Goal: Information Seeking & Learning: Learn about a topic

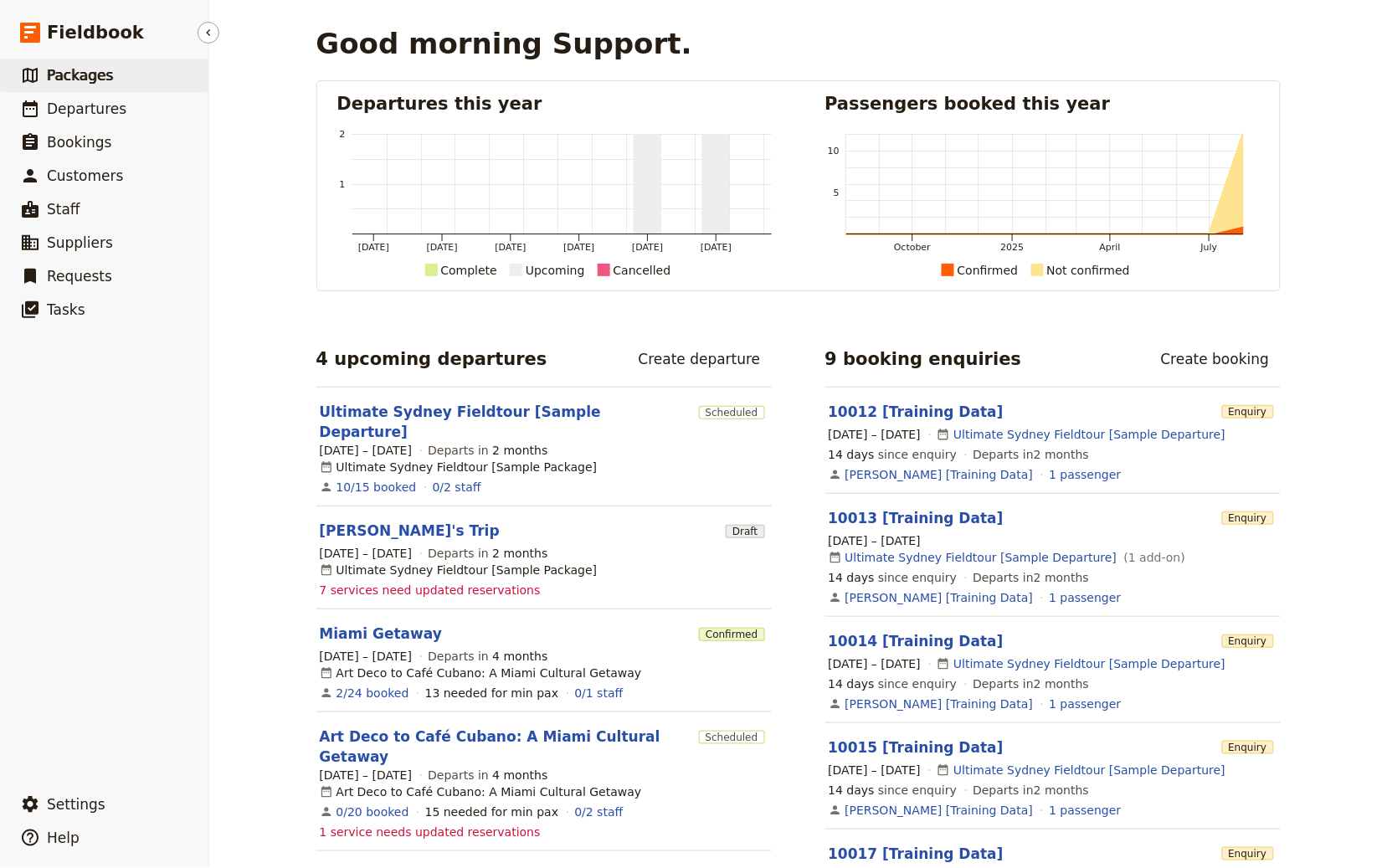
click at [74, 89] on link "​ Packages" at bounding box center [104, 75] width 209 height 33
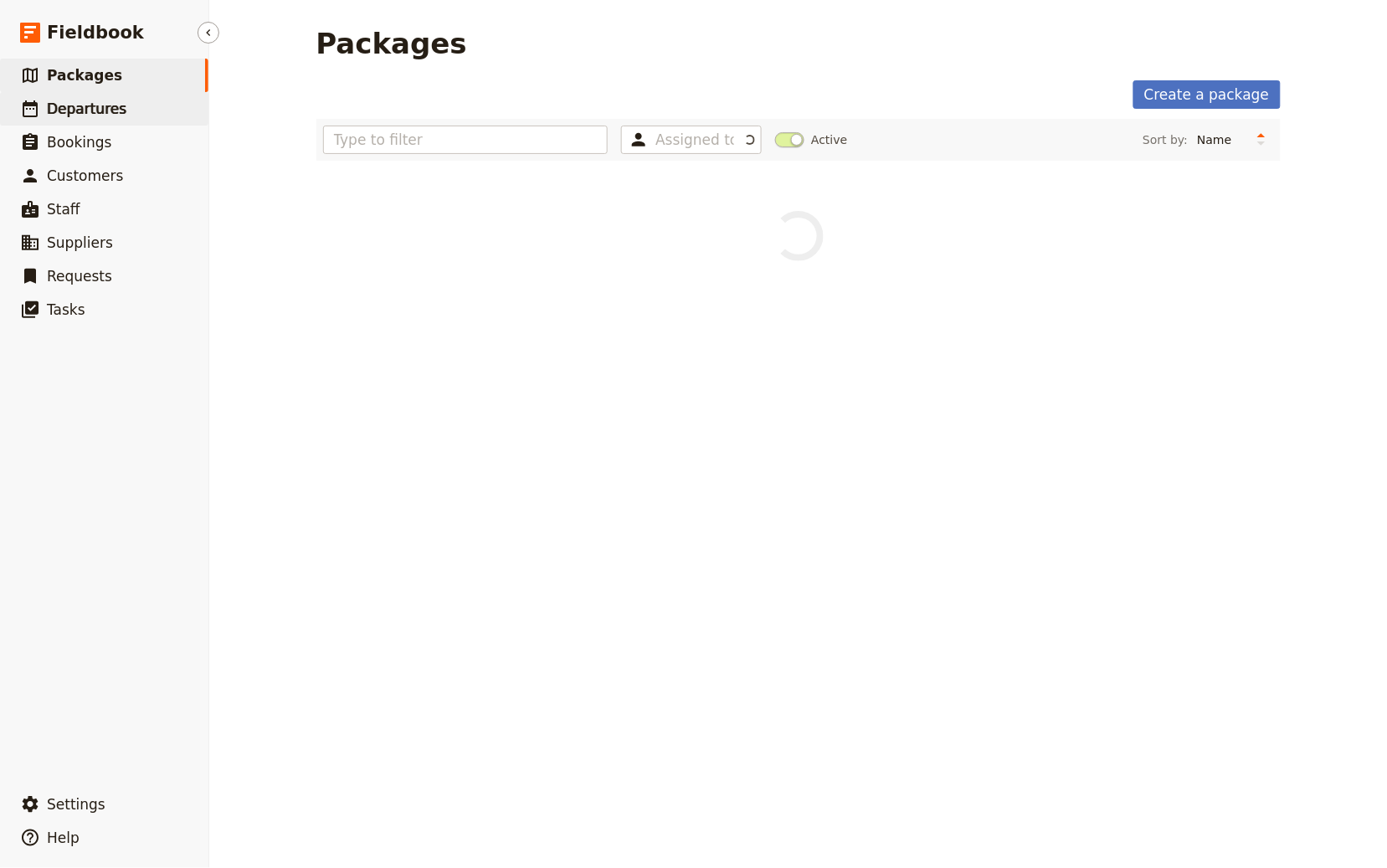
click at [77, 100] on span "Departures" at bounding box center [86, 108] width 80 height 17
select select "CREATED_AT"
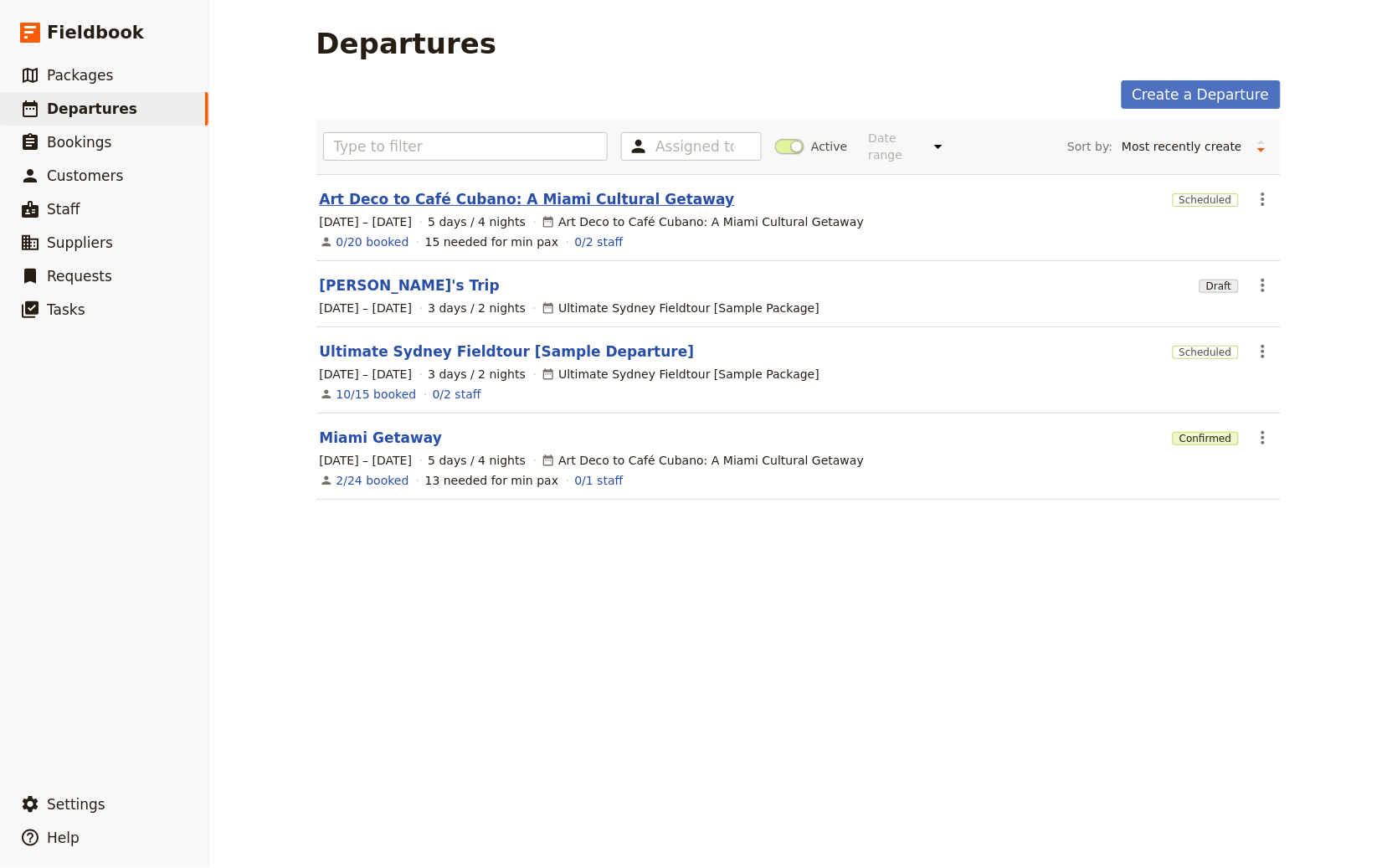
click at [415, 198] on link "Art Deco to Café Cubano: A Miami Cultural Getaway" at bounding box center [527, 199] width 415 height 20
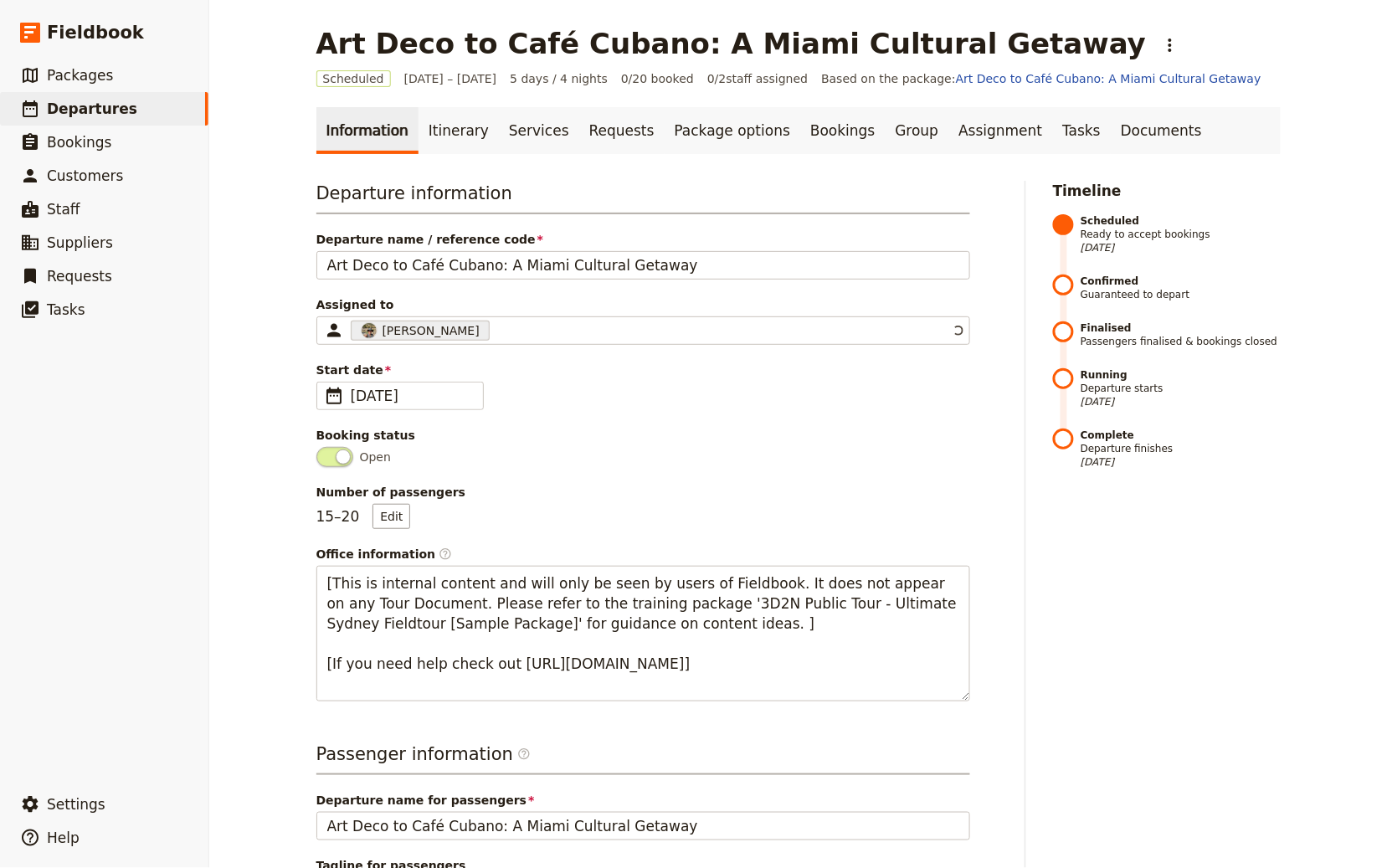
click at [419, 111] on link "Itinerary" at bounding box center [459, 130] width 81 height 47
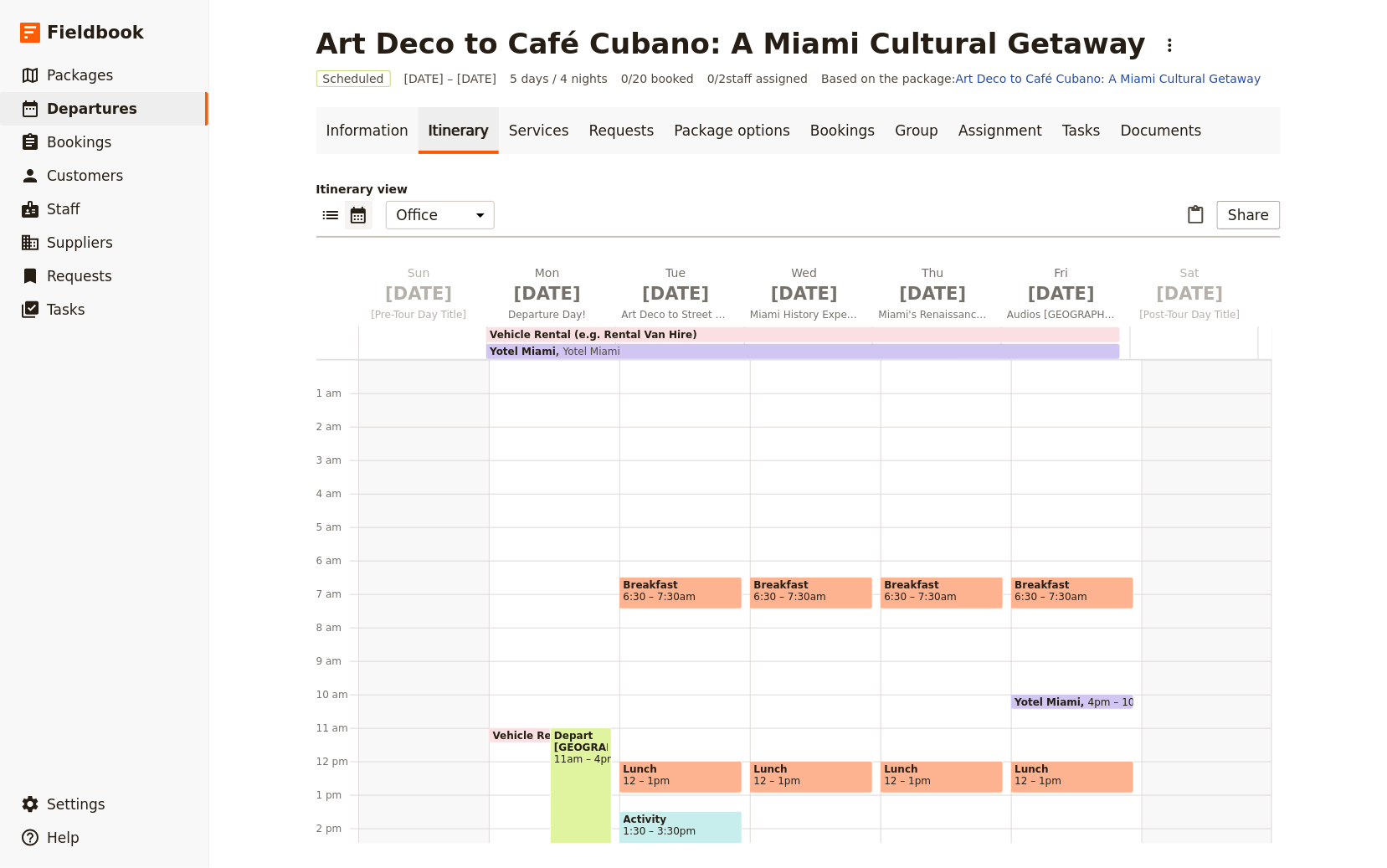
scroll to position [201, 0]
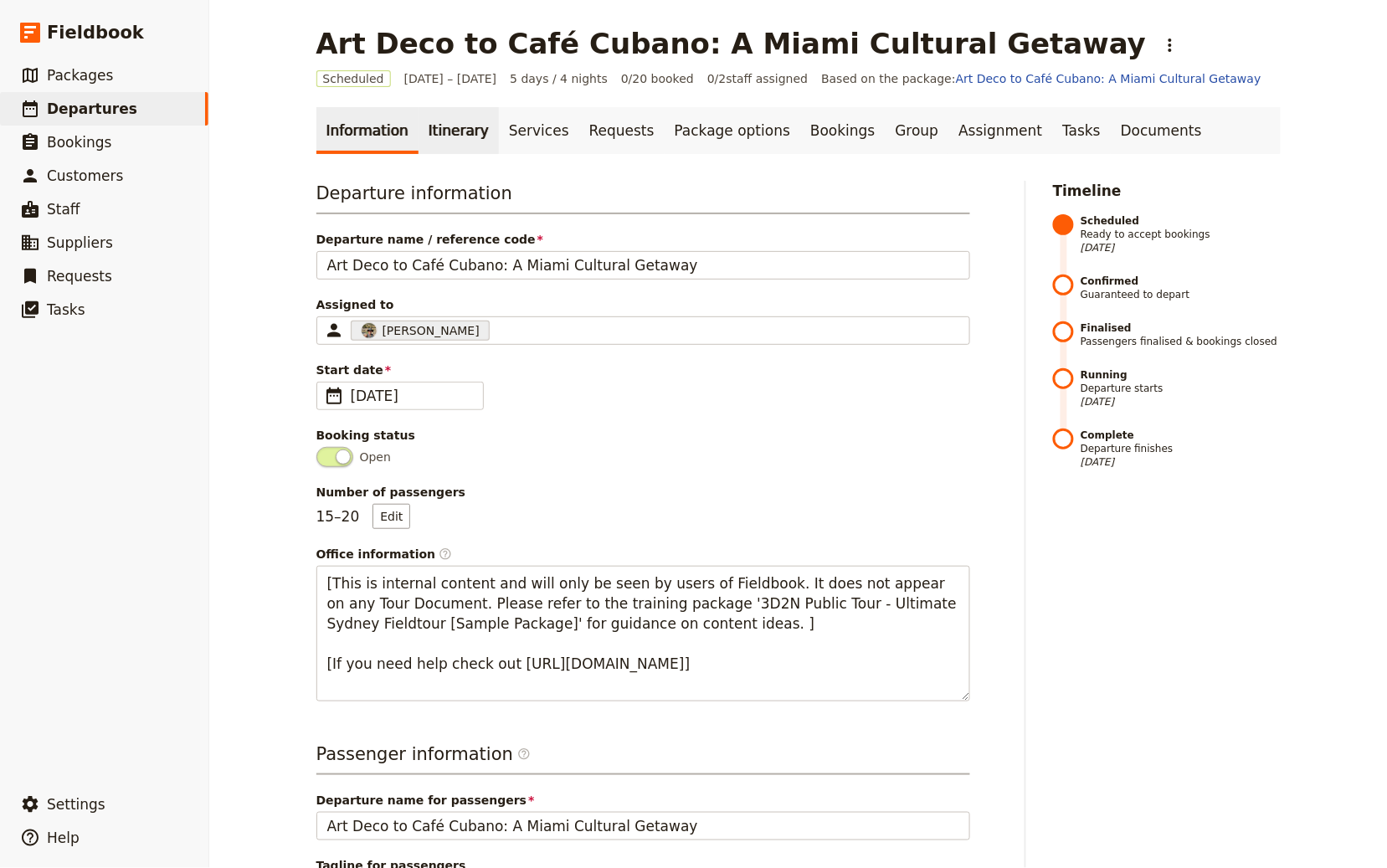
select select "CREATED_AT"
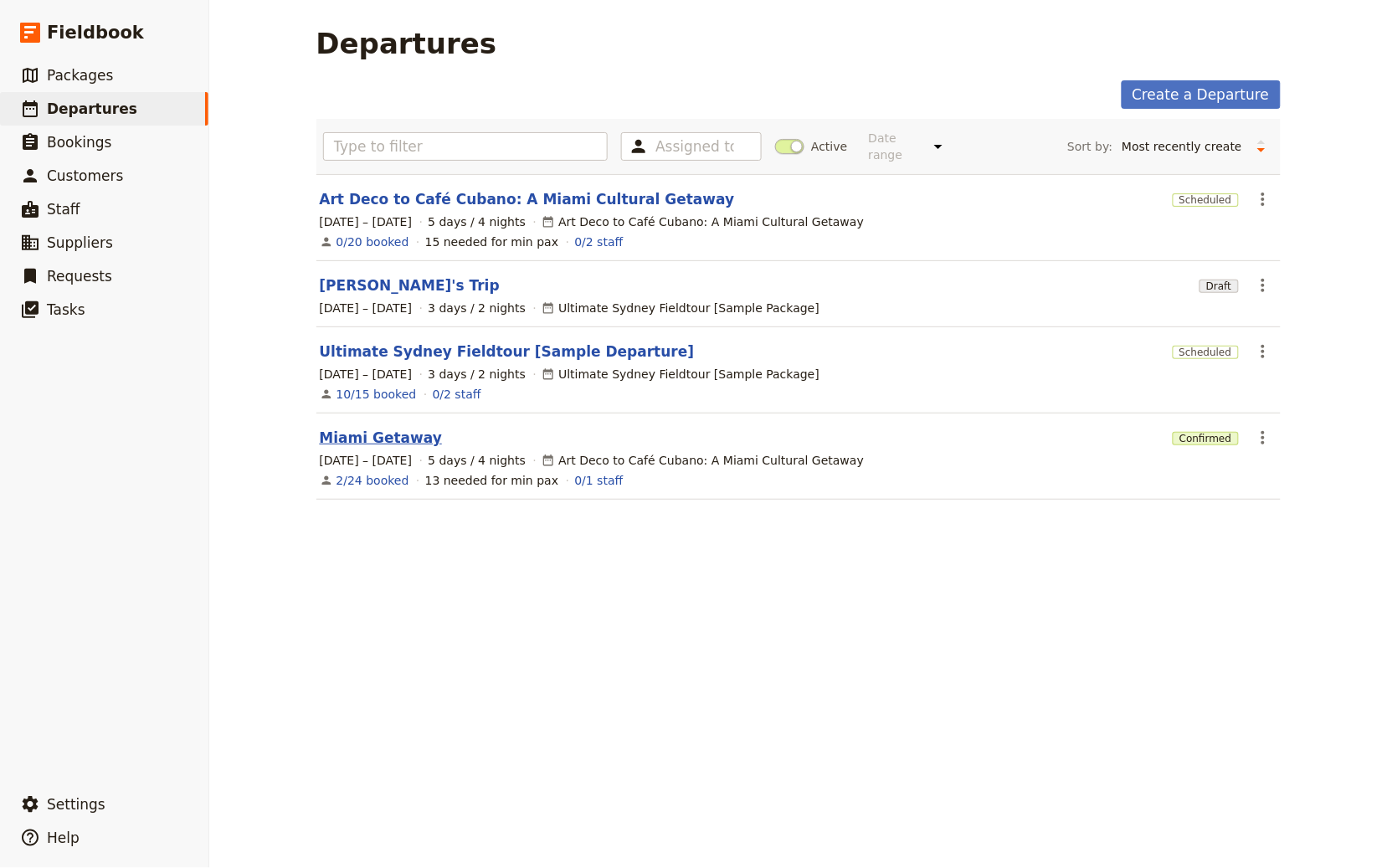
click at [375, 441] on link "Miami Getaway" at bounding box center [381, 437] width 123 height 20
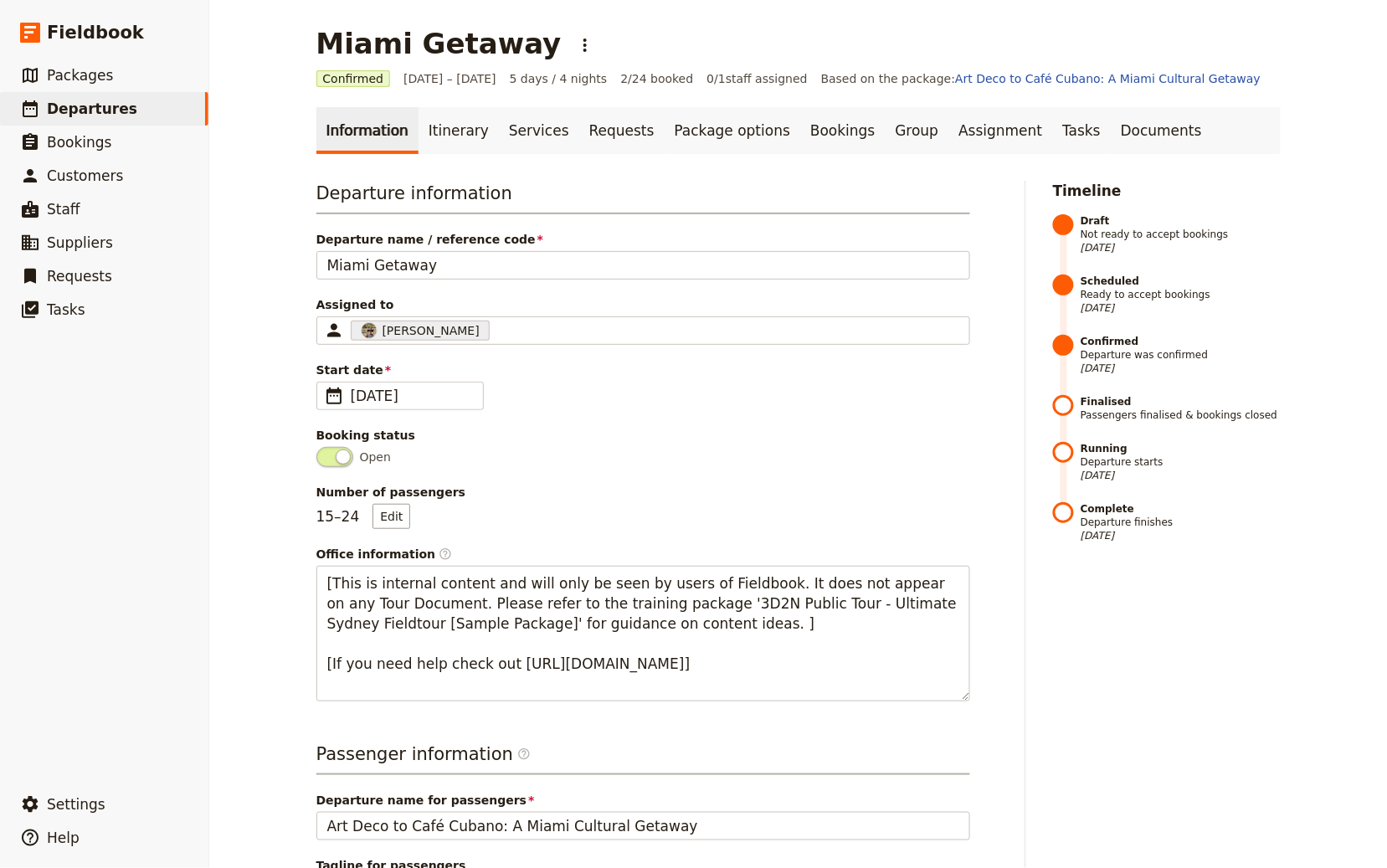
click at [448, 103] on main "[GEOGRAPHIC_DATA] Getaway ​ Confirmed [DATE] – [DATE] 5 days / 4 nights 2/24 bo…" at bounding box center [798, 735] width 1005 height 1470
click at [444, 117] on link "Itinerary" at bounding box center [459, 130] width 81 height 47
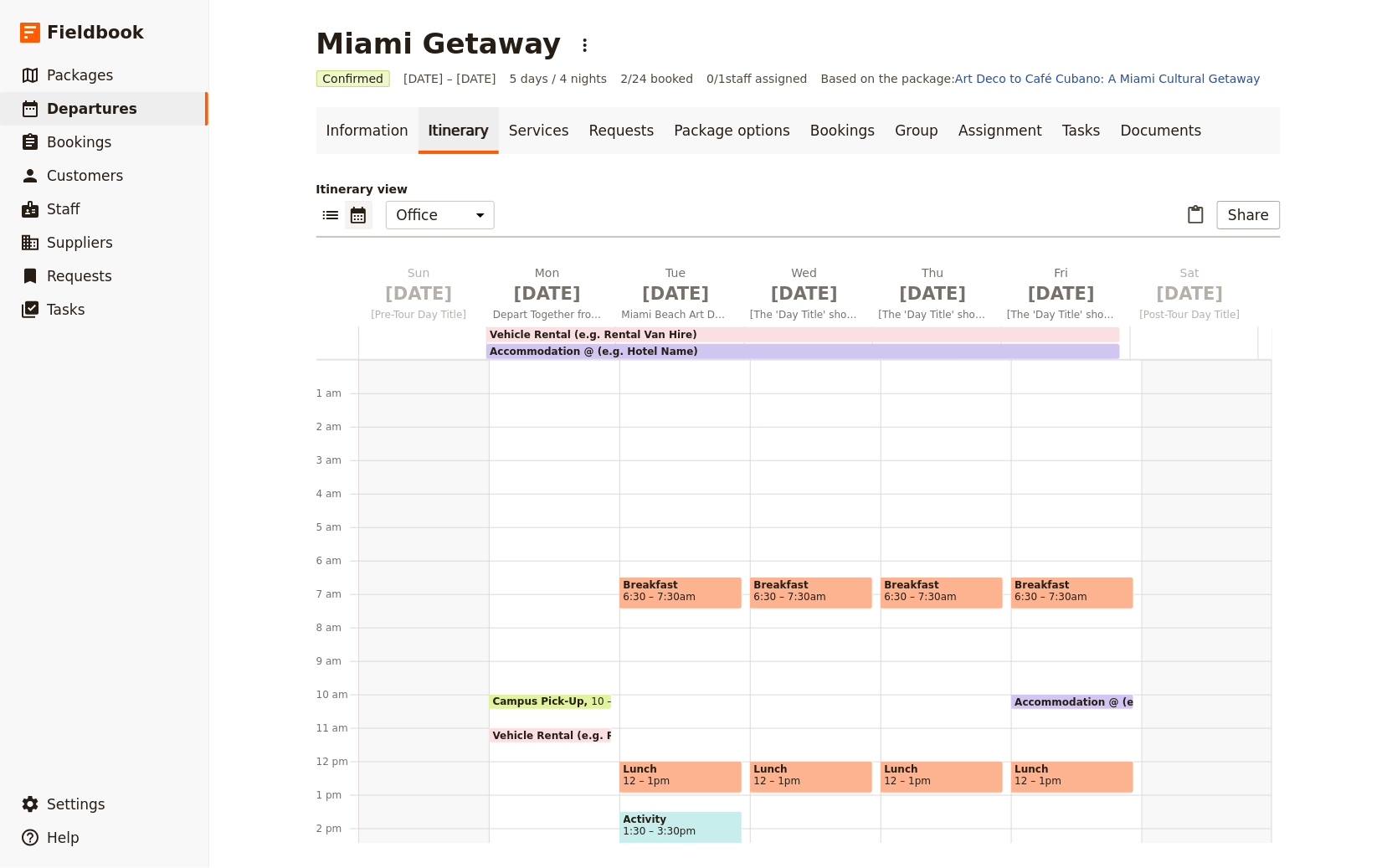
scroll to position [201, 0]
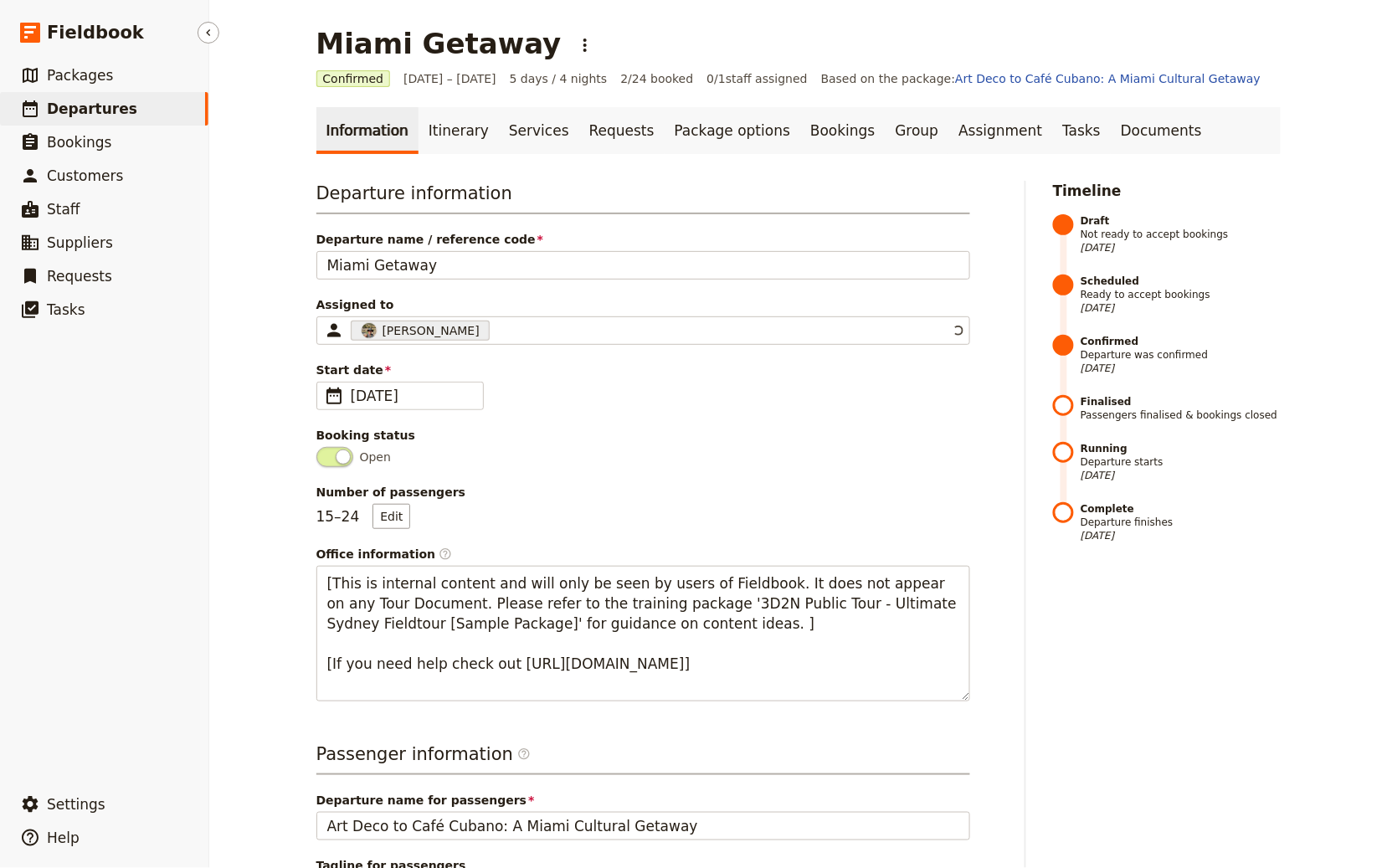
drag, startPoint x: 376, startPoint y: 128, endPoint x: 201, endPoint y: 106, distance: 176.4
select select "CREATED_AT"
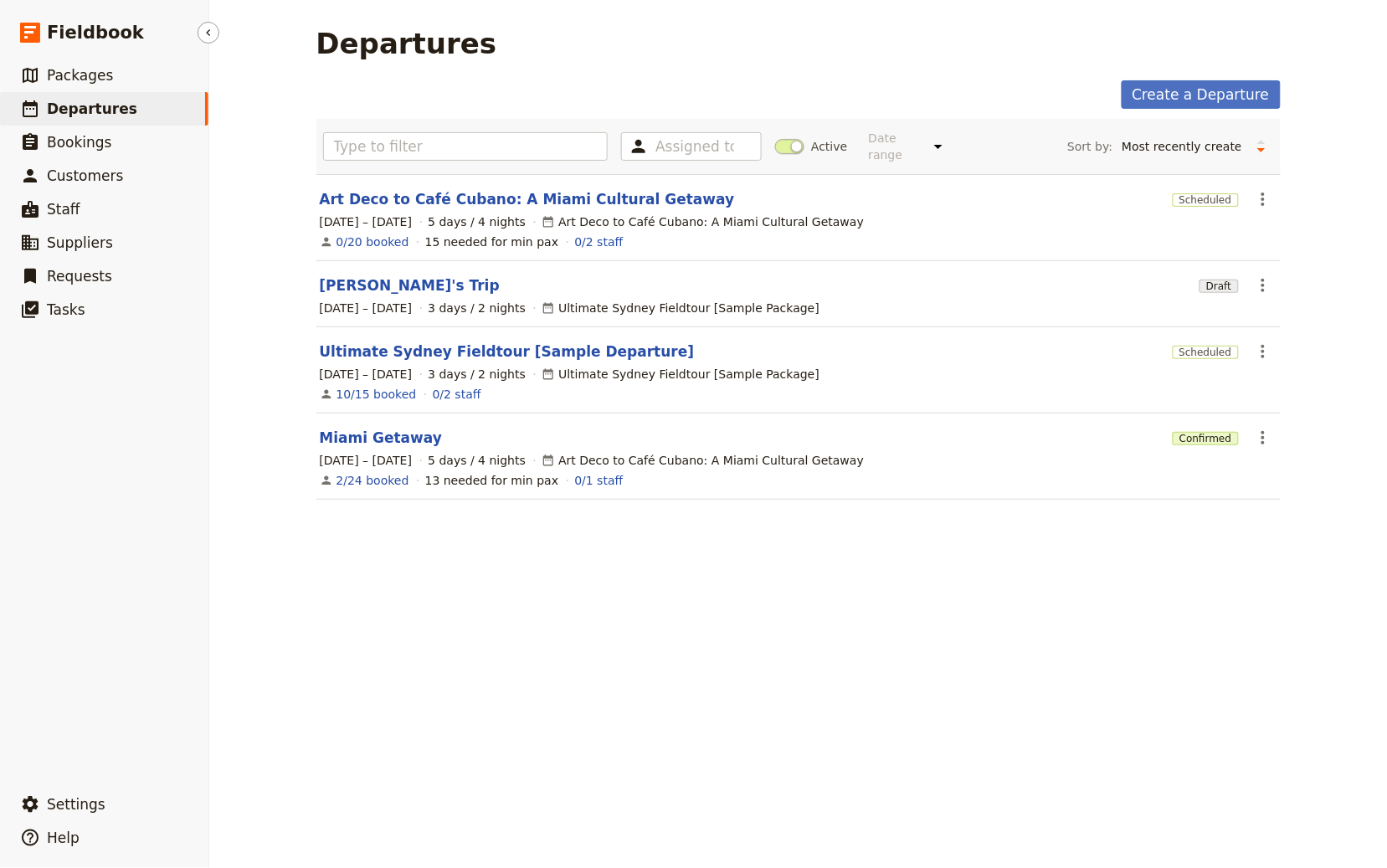
click at [84, 100] on span "Departures" at bounding box center [92, 108] width 91 height 17
click at [88, 85] on span "Packages" at bounding box center [80, 75] width 66 height 20
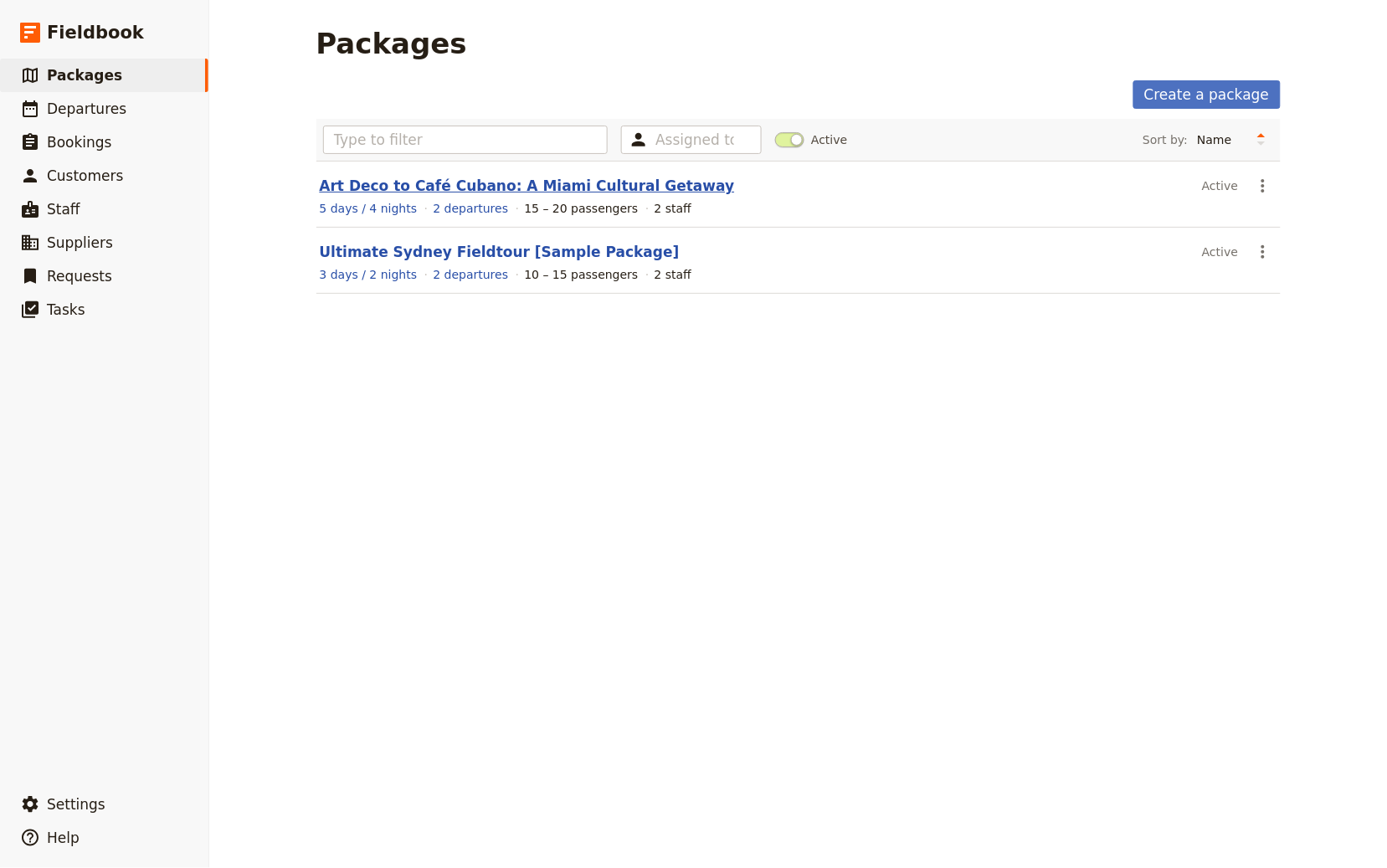
click at [410, 178] on link "Art Deco to Café Cubano: A Miami Cultural Getaway" at bounding box center [527, 186] width 415 height 17
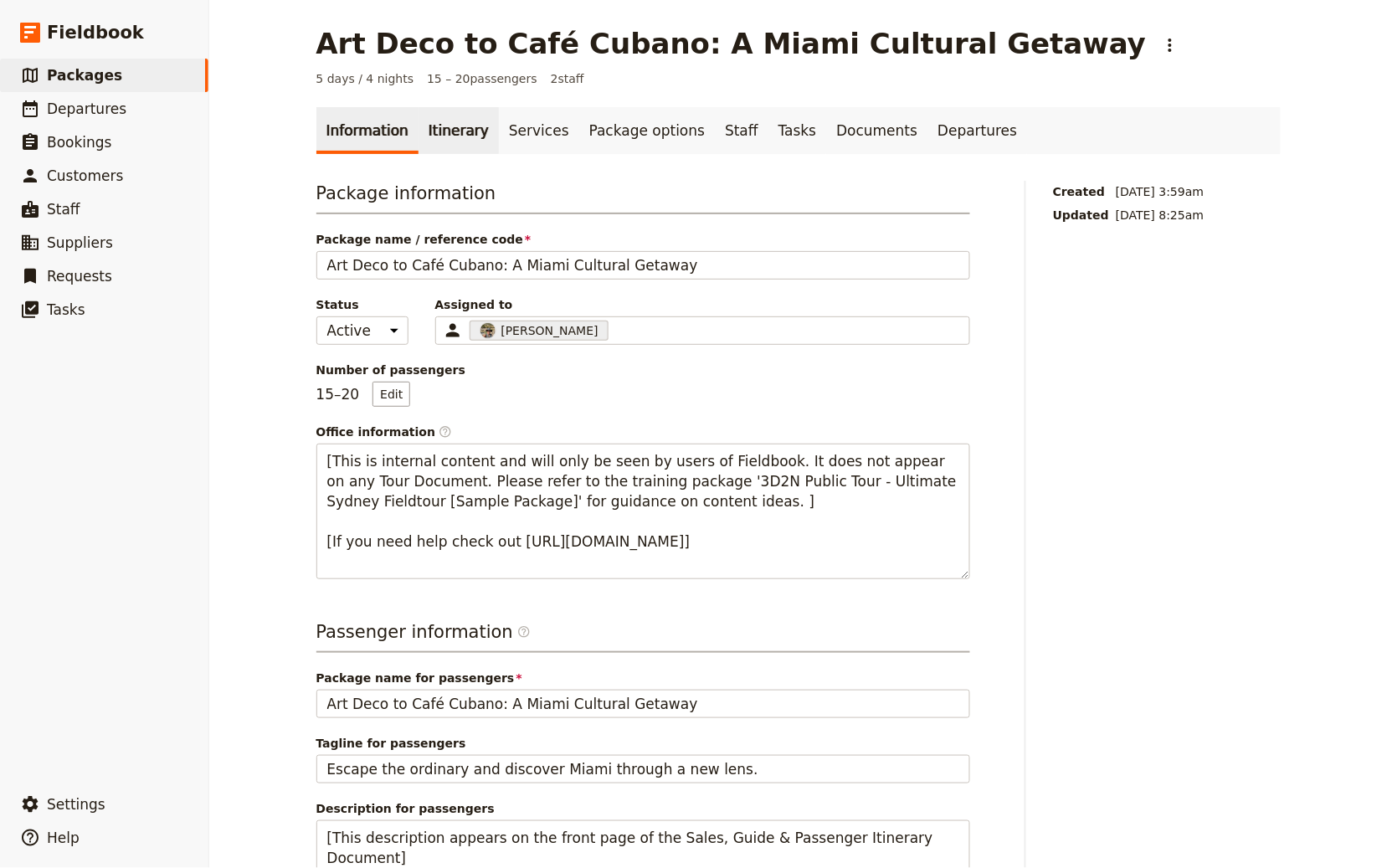
click at [448, 145] on link "Itinerary" at bounding box center [459, 130] width 81 height 47
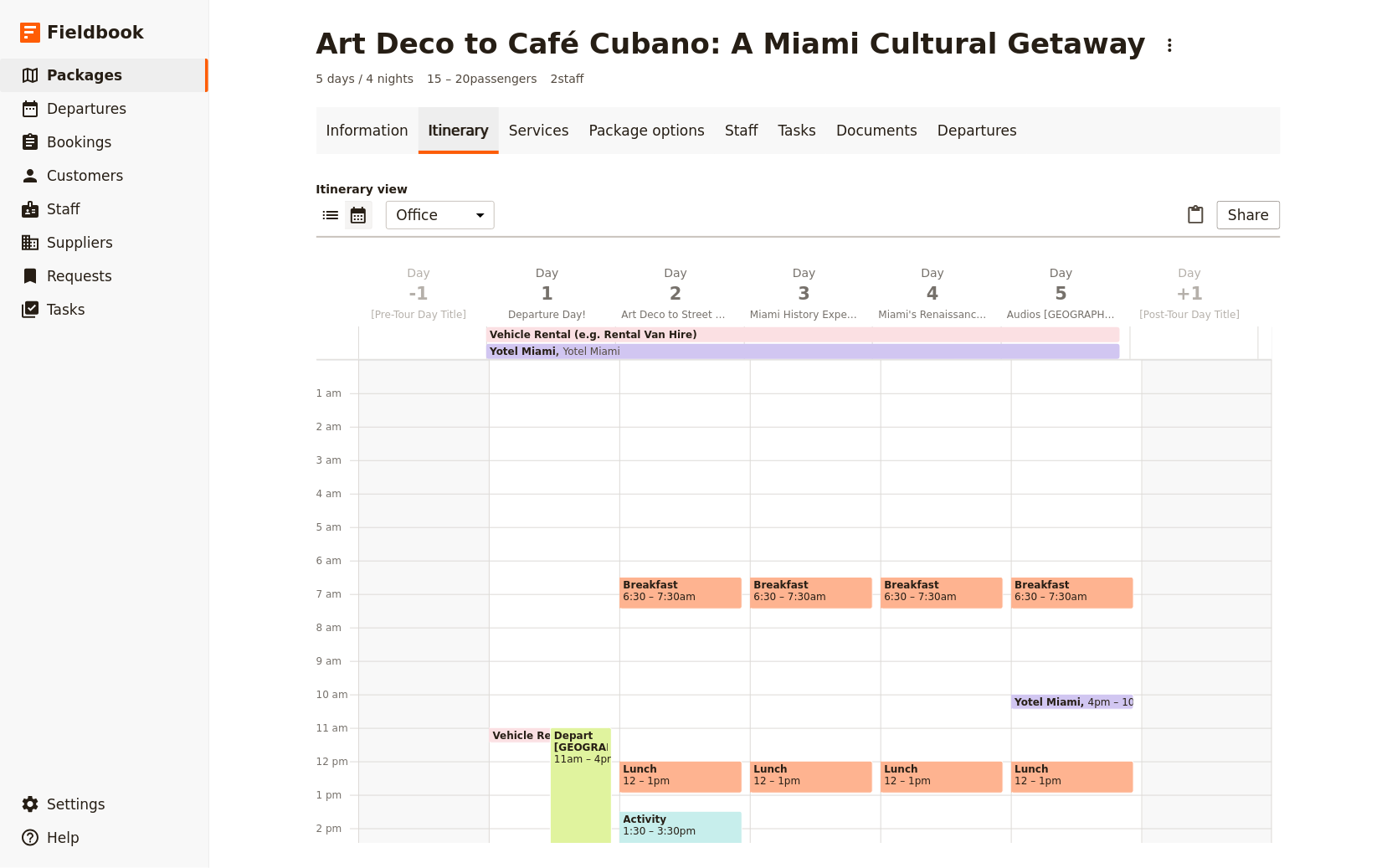
scroll to position [201, 0]
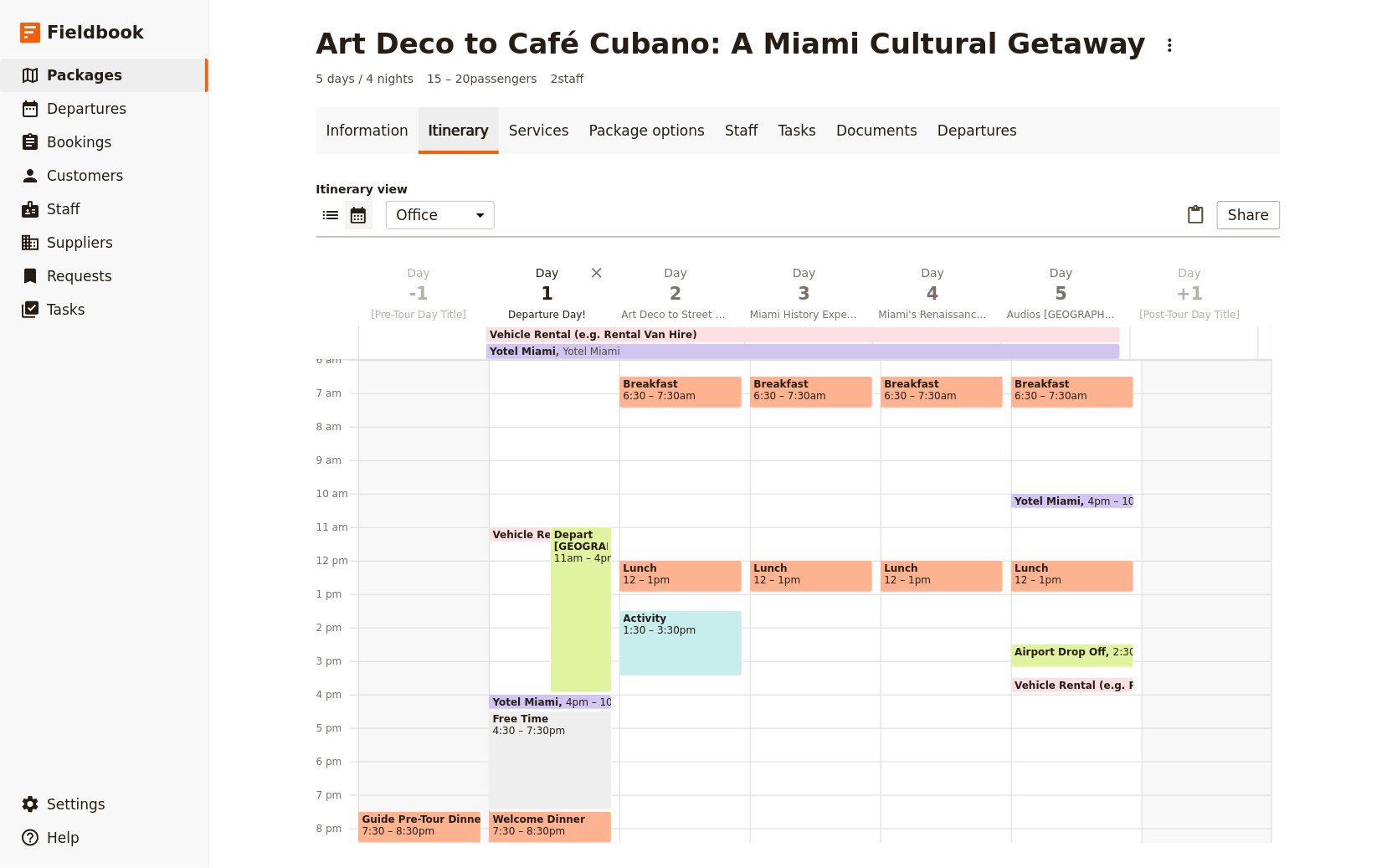
click at [493, 290] on span "1" at bounding box center [547, 294] width 109 height 25
